Goal: Navigation & Orientation: Understand site structure

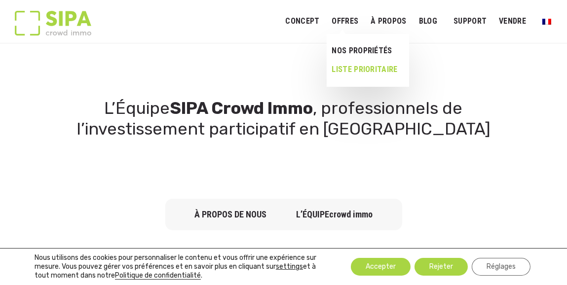
click at [326, 69] on link "LISTE PRIORITAIRE" at bounding box center [364, 69] width 77 height 19
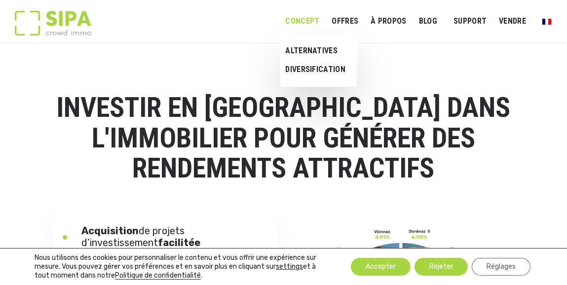
click at [280, 24] on link "Concept" at bounding box center [302, 21] width 45 height 22
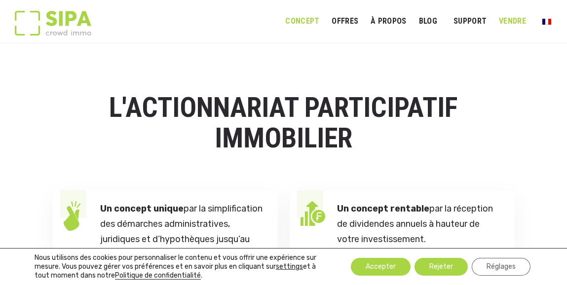
click at [505, 25] on link "VENDRE" at bounding box center [513, 21] width 38 height 22
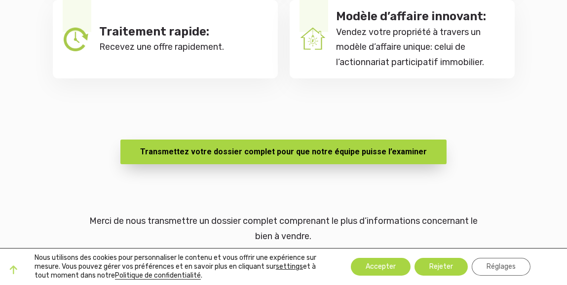
scroll to position [562, 0]
